Goal: Task Accomplishment & Management: Manage account settings

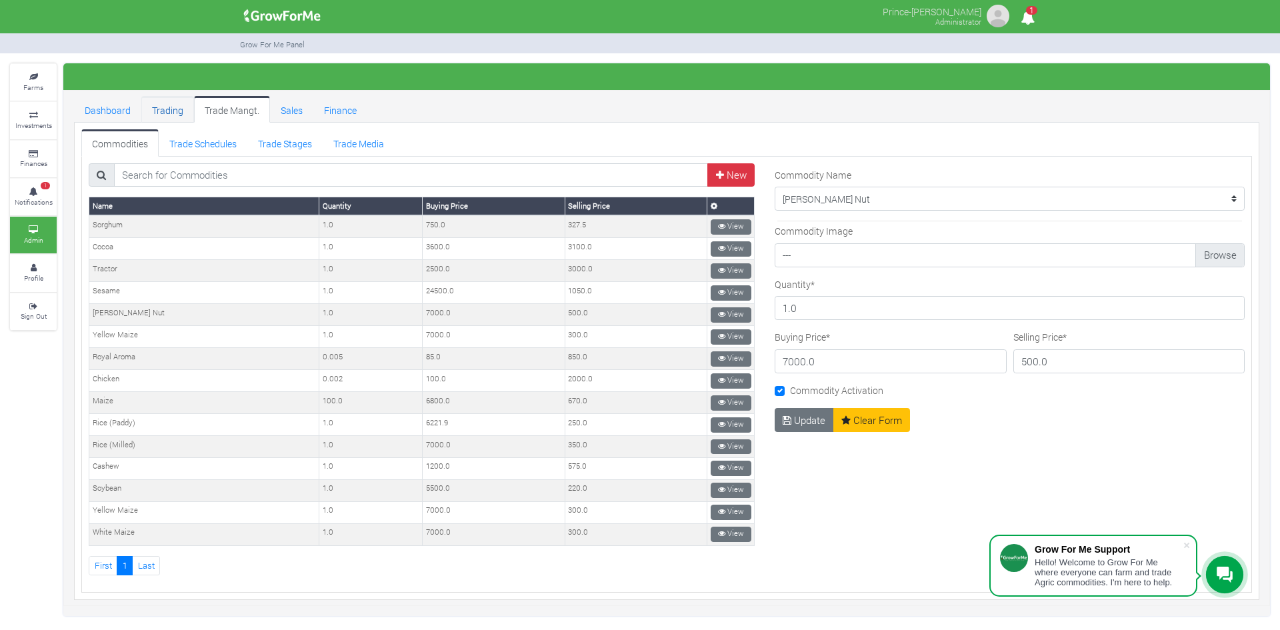
click at [171, 103] on link "Trading" at bounding box center [167, 109] width 53 height 27
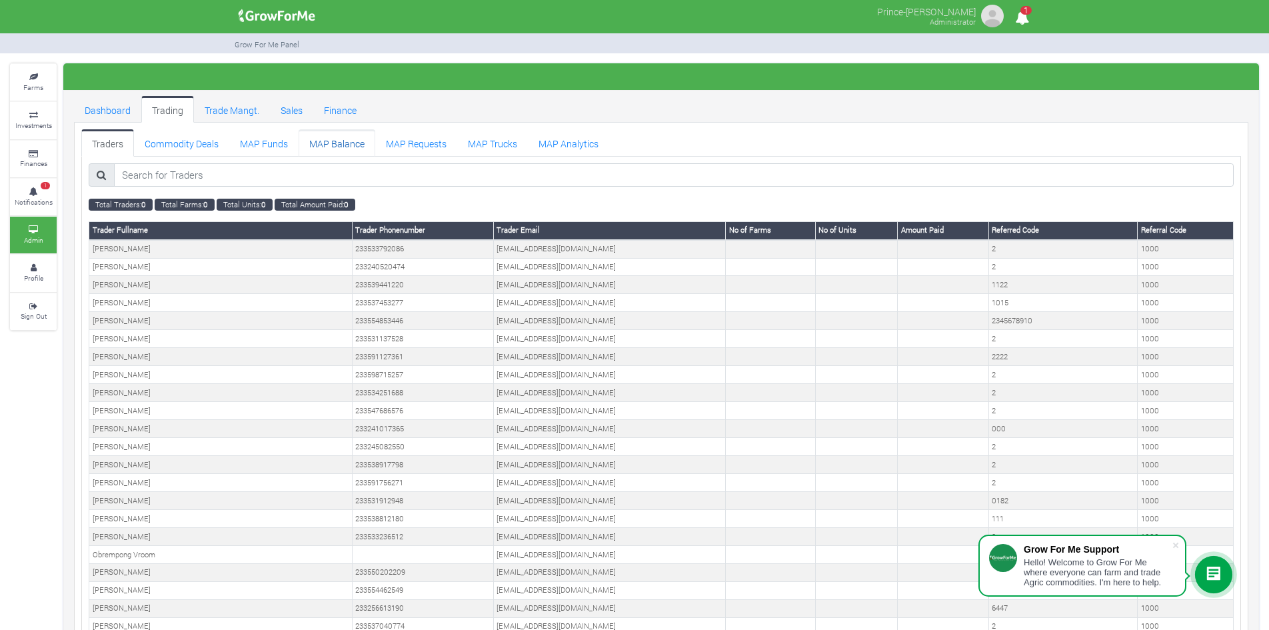
click at [334, 146] on link "MAP Balance" at bounding box center [337, 142] width 77 height 27
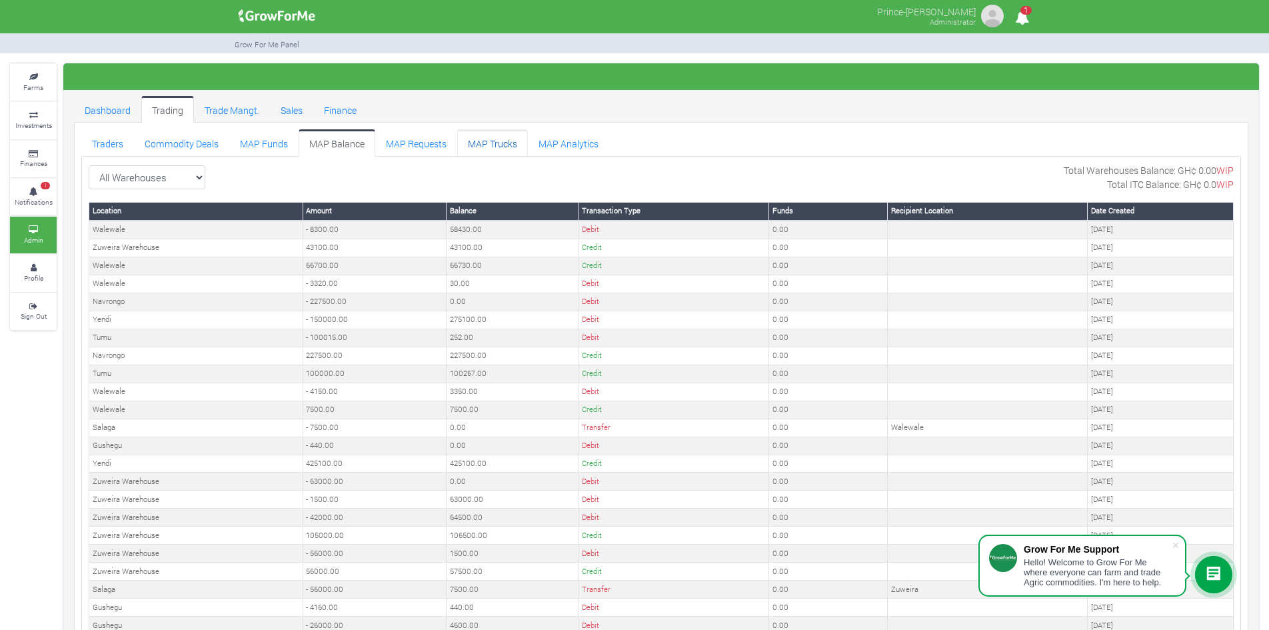
click at [481, 145] on link "MAP Trucks" at bounding box center [492, 142] width 71 height 27
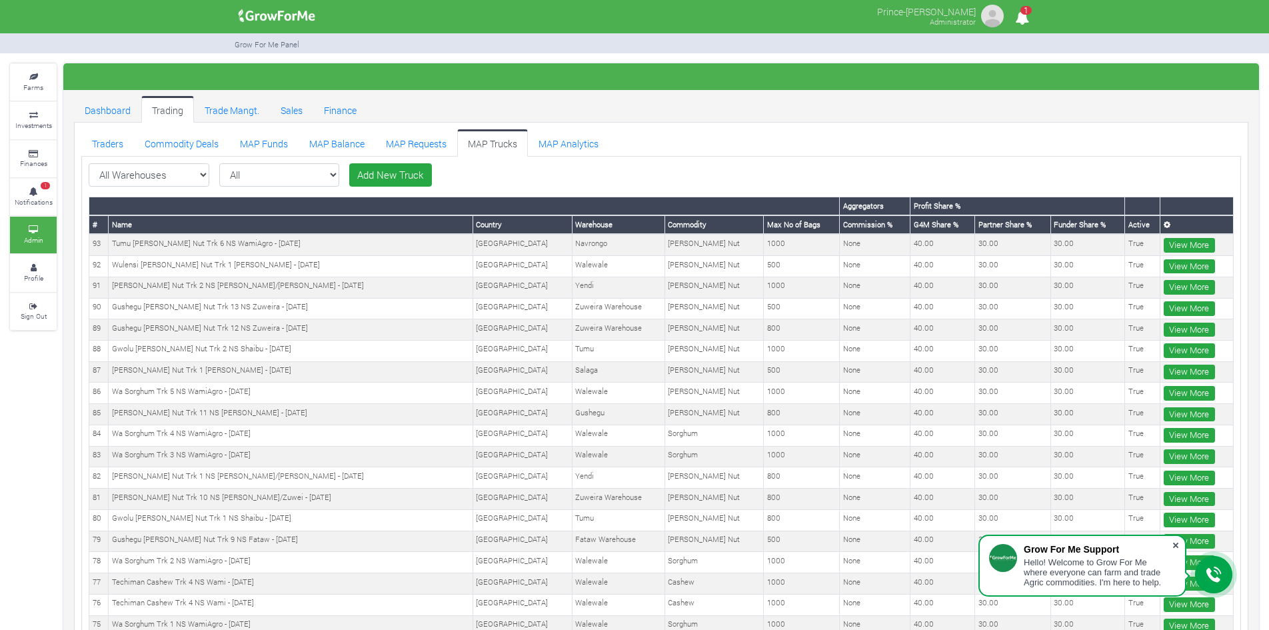
click at [1173, 546] on span at bounding box center [1175, 545] width 13 height 13
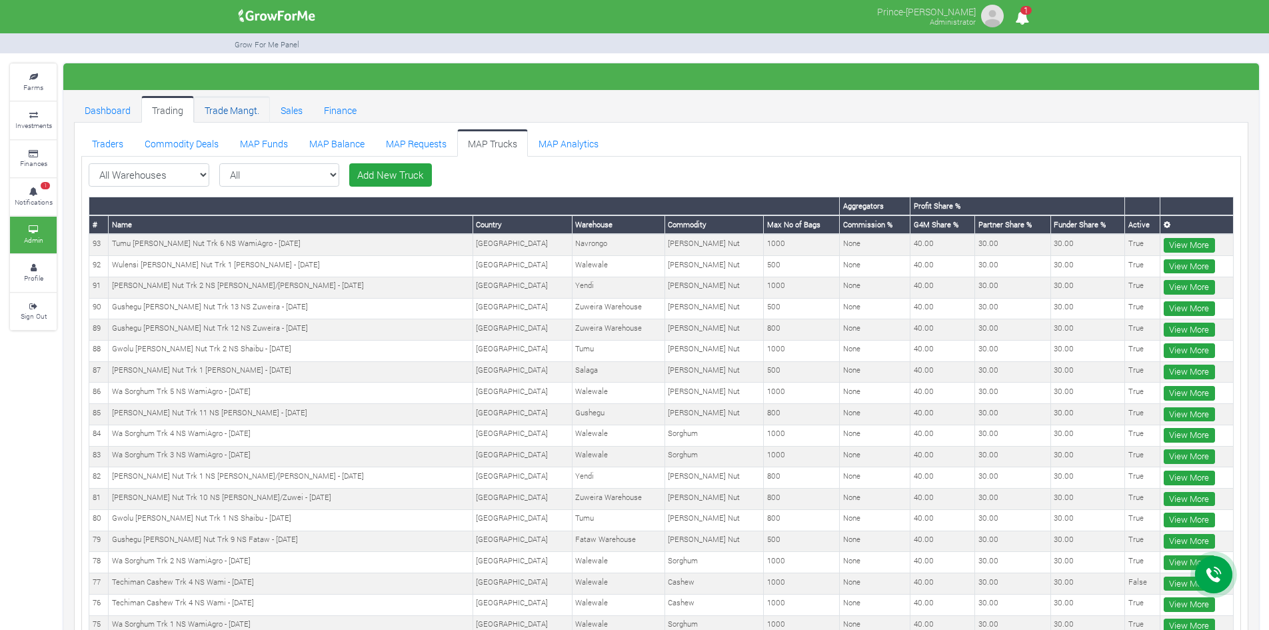
click at [234, 111] on link "Trade Mangt." at bounding box center [232, 109] width 76 height 27
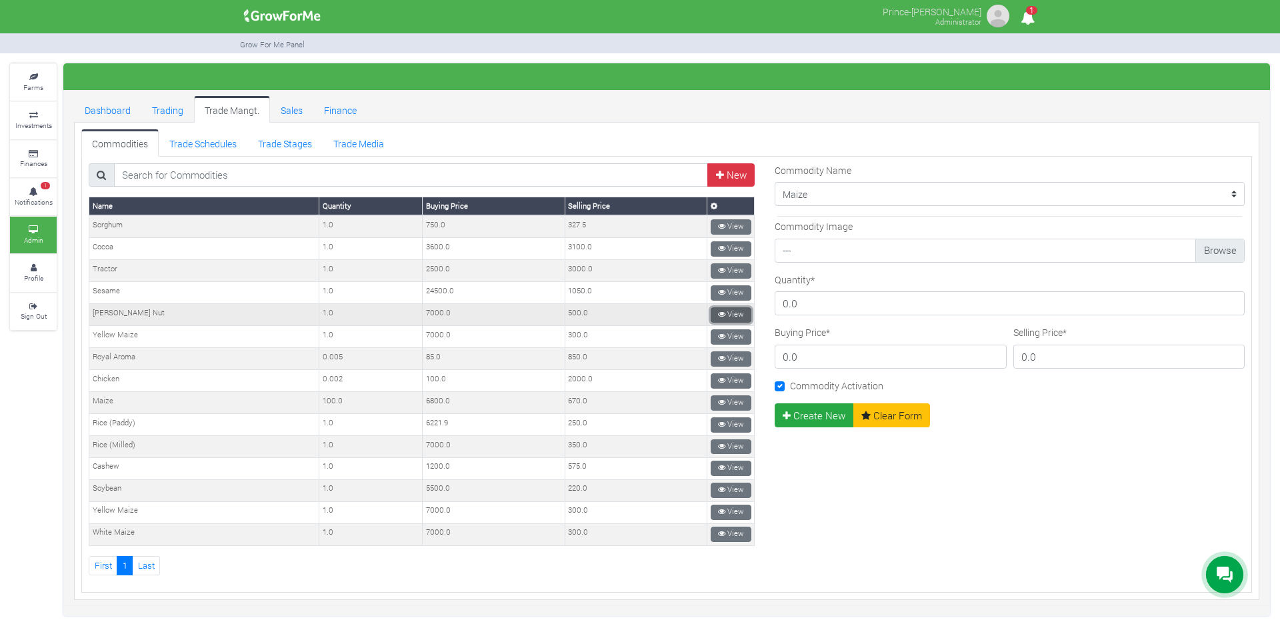
click at [722, 313] on link "View" at bounding box center [730, 314] width 41 height 15
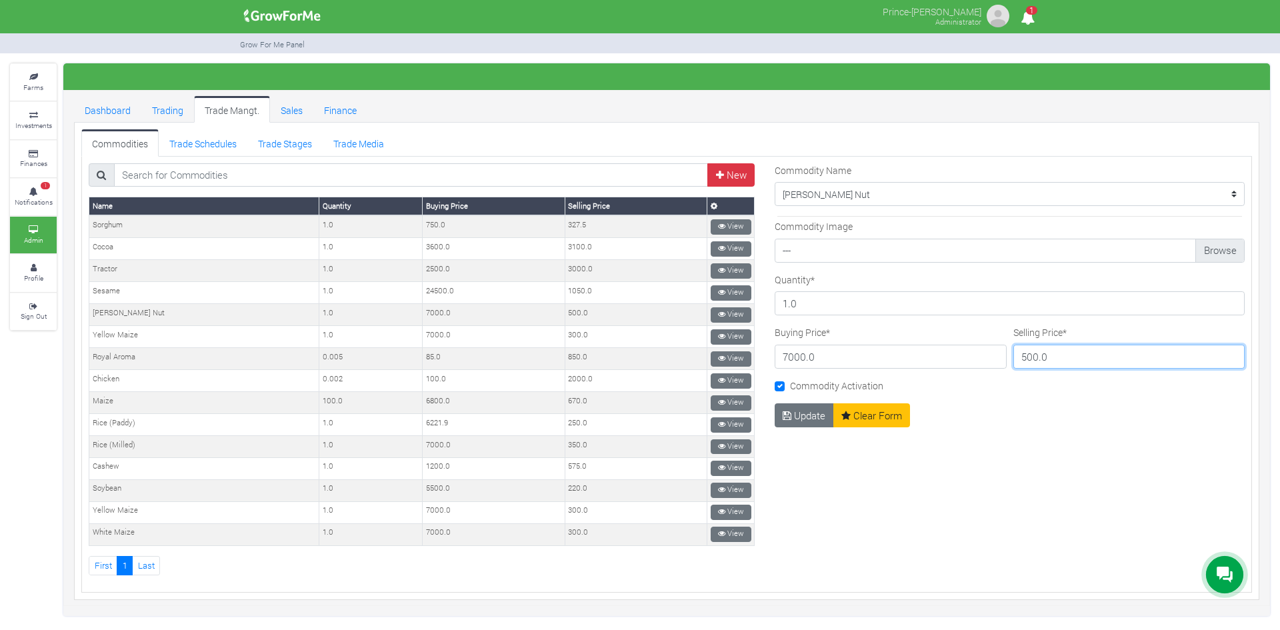
click at [1028, 354] on input "500.0" at bounding box center [1129, 357] width 232 height 24
type input "415.0"
click at [800, 409] on button "Update" at bounding box center [803, 415] width 59 height 24
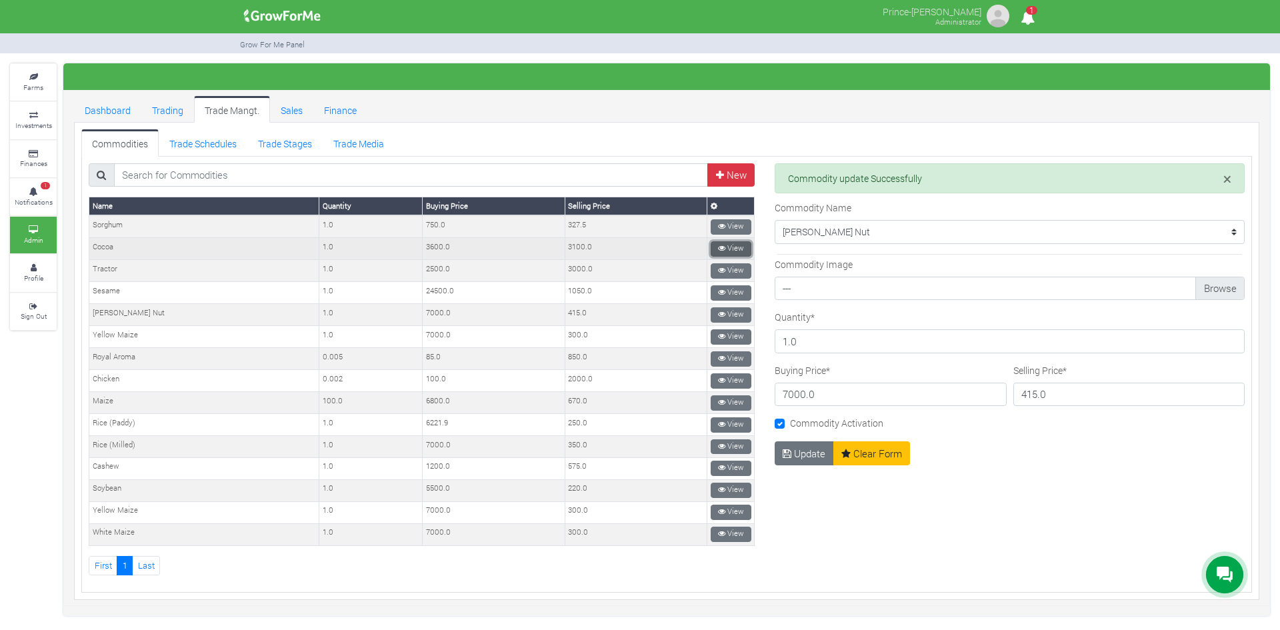
click at [710, 245] on link "View" at bounding box center [730, 248] width 41 height 15
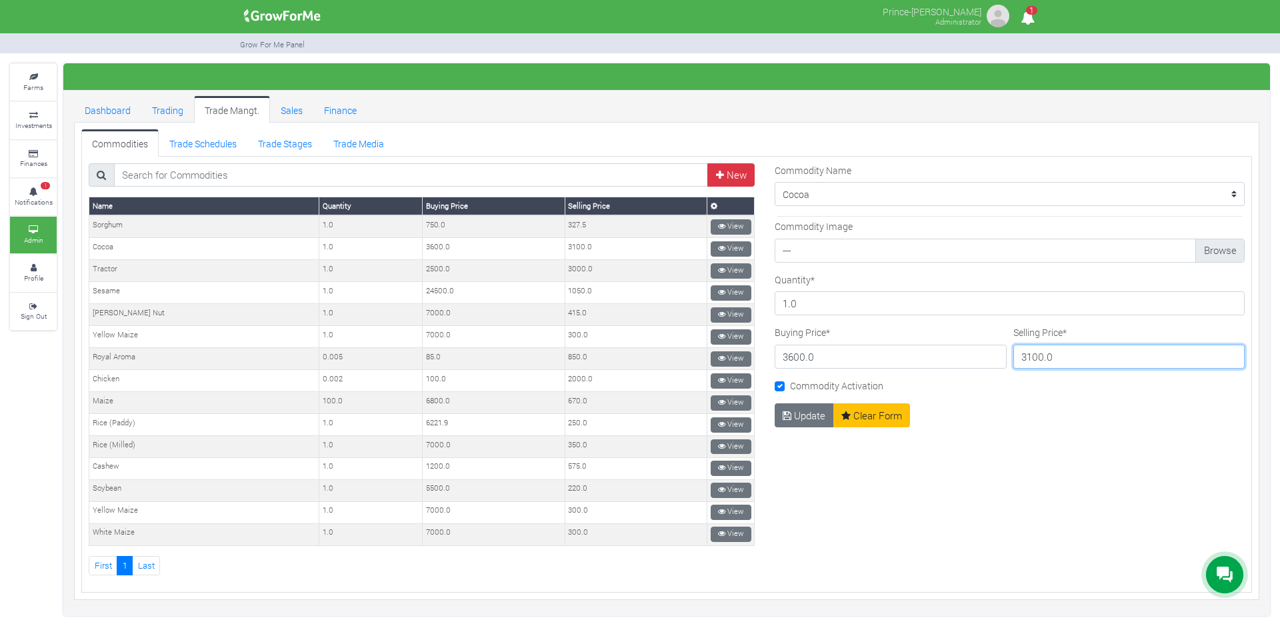
click at [1016, 358] on input "3100.0" at bounding box center [1129, 357] width 232 height 24
type input "1000.0"
click at [786, 409] on button "Update" at bounding box center [803, 415] width 59 height 24
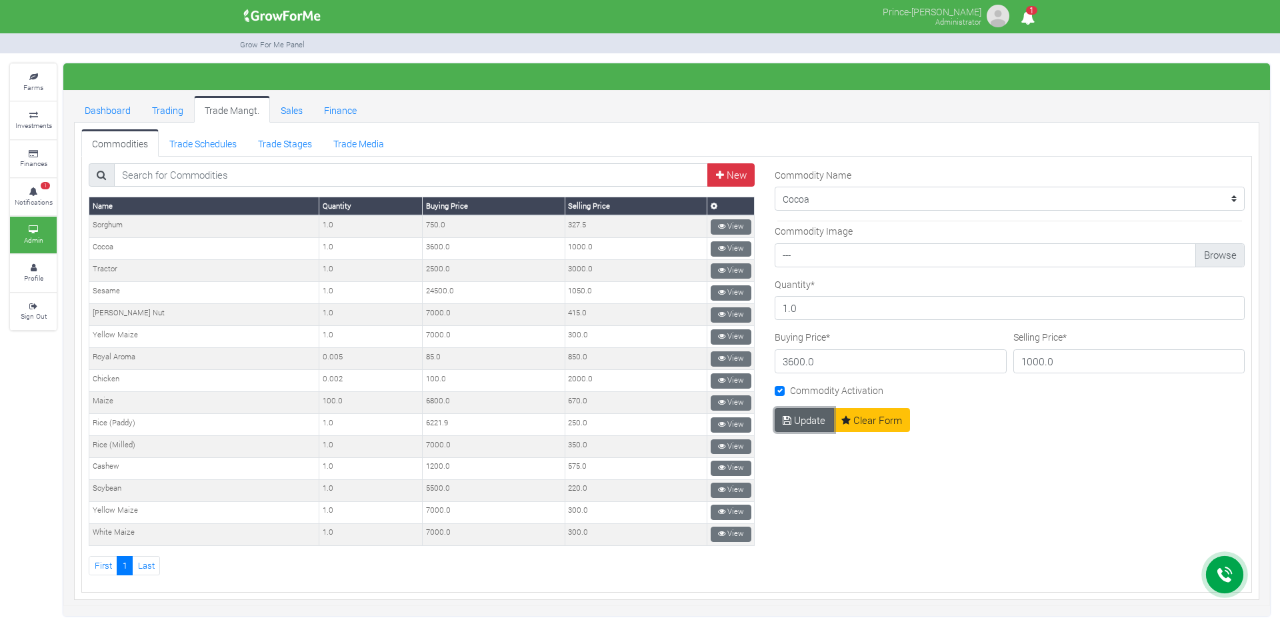
click at [784, 421] on icon "submit" at bounding box center [786, 420] width 9 height 10
click at [170, 107] on link "Trading" at bounding box center [167, 109] width 53 height 27
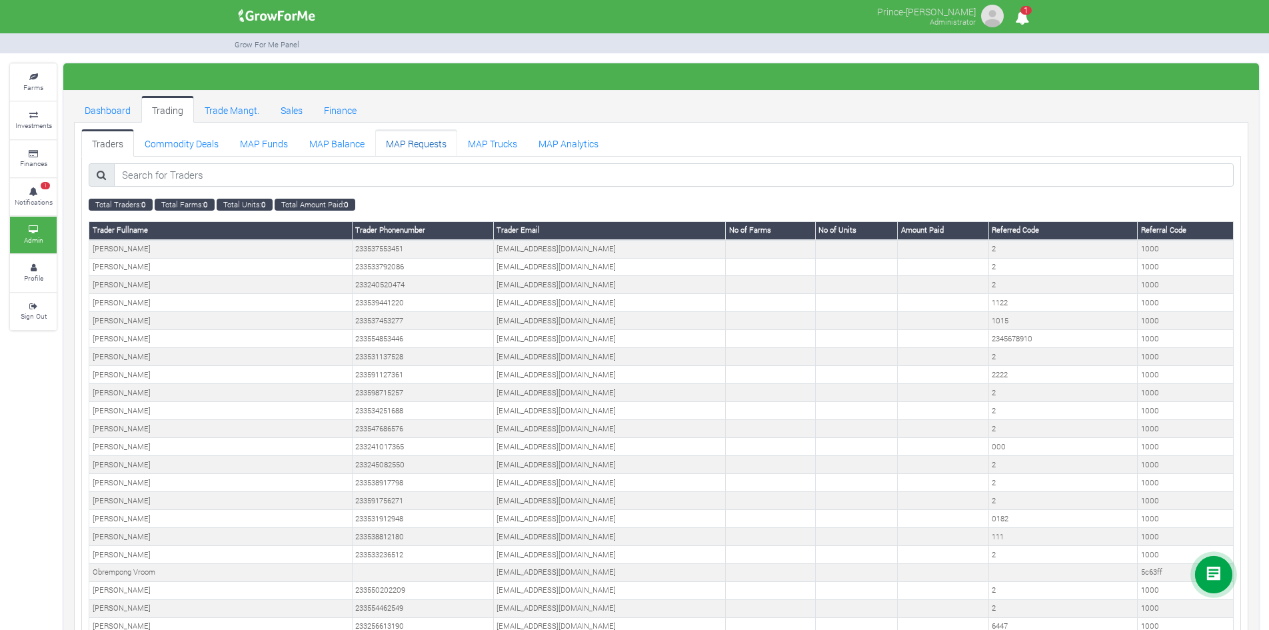
click at [393, 143] on link "MAP Requests" at bounding box center [416, 142] width 82 height 27
